Goal: Information Seeking & Learning: Find specific fact

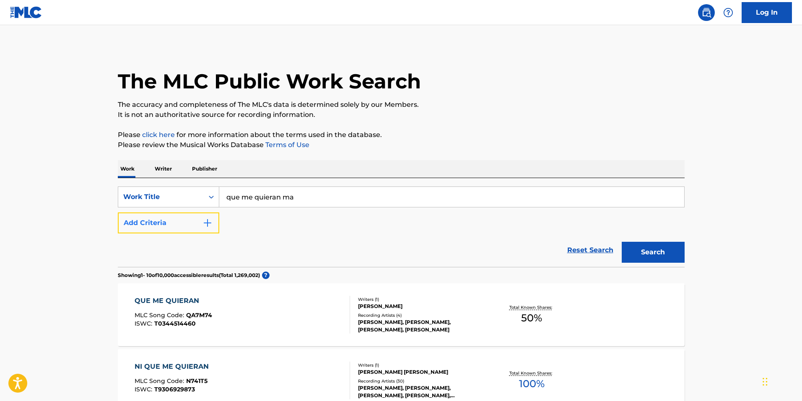
click at [166, 223] on button "Add Criteria" at bounding box center [168, 222] width 101 height 21
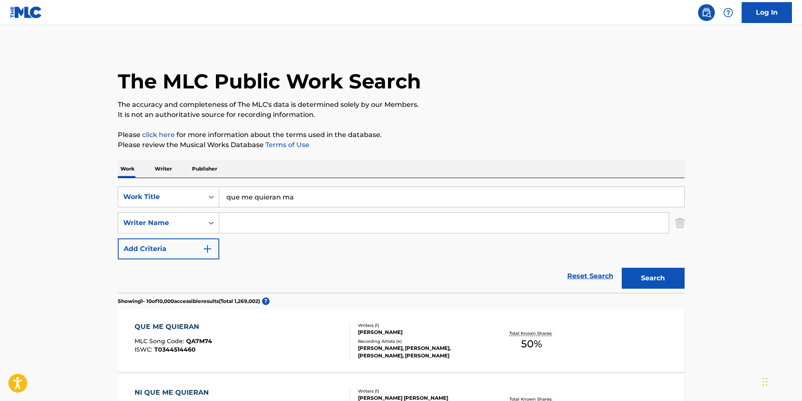
click at [260, 226] on input "Search Form" at bounding box center [443, 223] width 449 height 20
type input "[PERSON_NAME]"
click at [654, 278] on button "Search" at bounding box center [652, 278] width 63 height 21
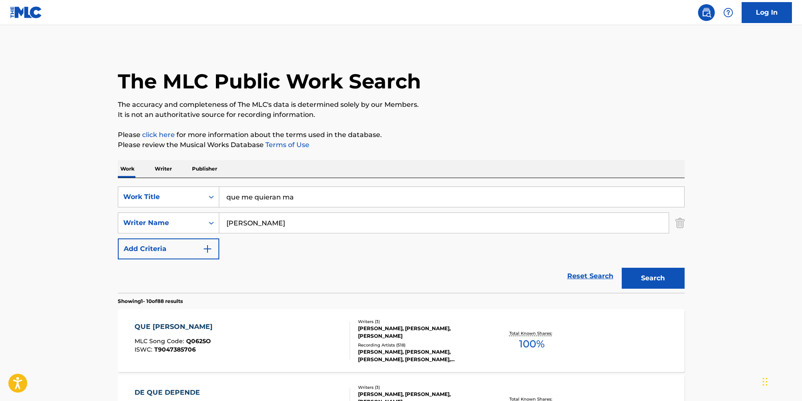
click at [279, 199] on input "que me quieran ma" at bounding box center [451, 197] width 465 height 20
type input "que me quiera ma"
click at [621, 268] on button "Search" at bounding box center [652, 278] width 63 height 21
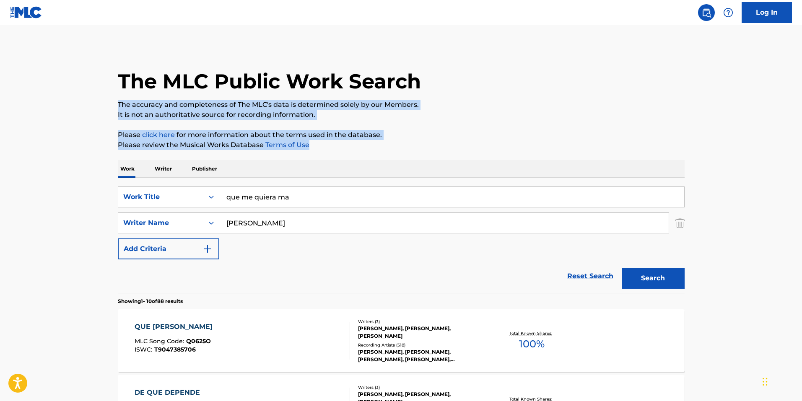
drag, startPoint x: 801, startPoint y: 94, endPoint x: 800, endPoint y: 140, distance: 46.5
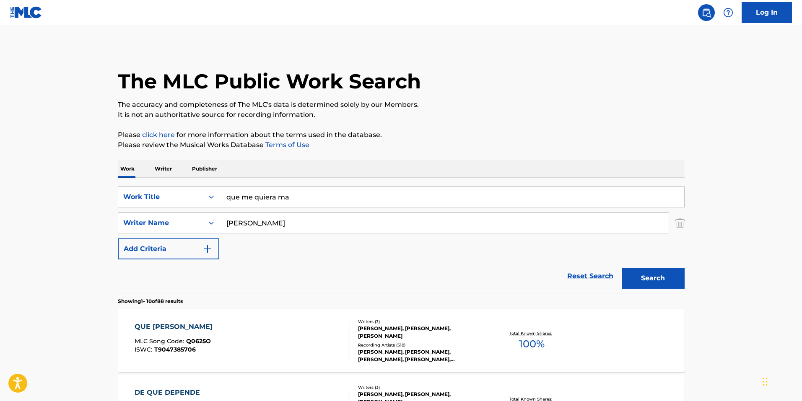
click at [518, 229] on input "[PERSON_NAME]" at bounding box center [443, 223] width 449 height 20
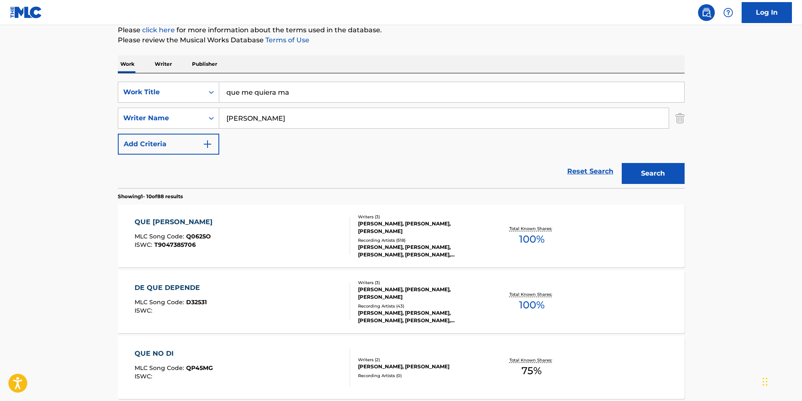
scroll to position [126, 0]
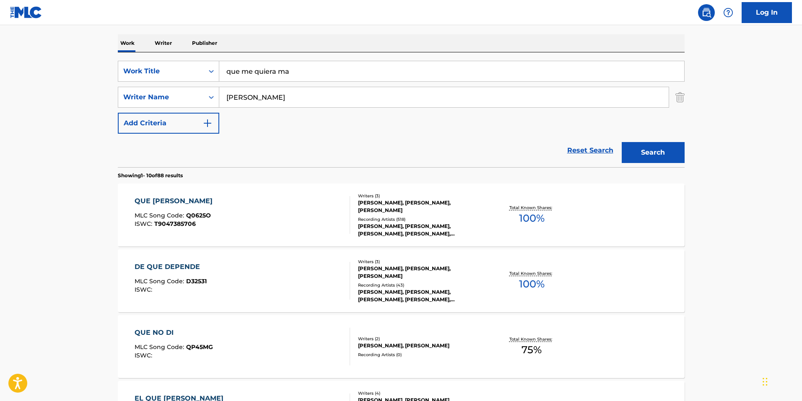
click at [157, 196] on div "QUE [PERSON_NAME]" at bounding box center [176, 201] width 82 height 10
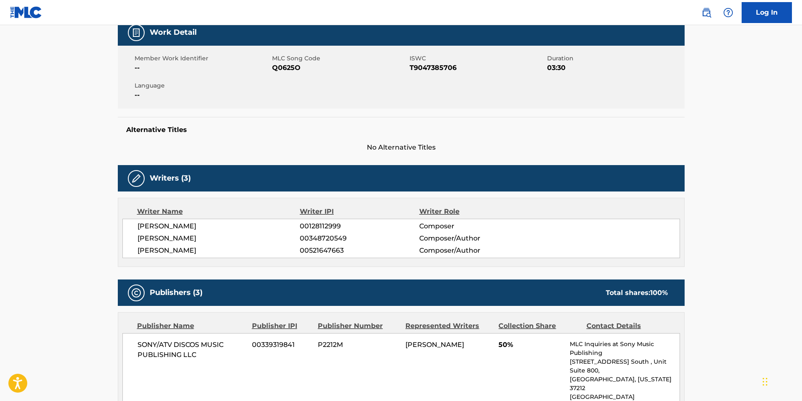
scroll to position [168, 0]
